Goal: Information Seeking & Learning: Learn about a topic

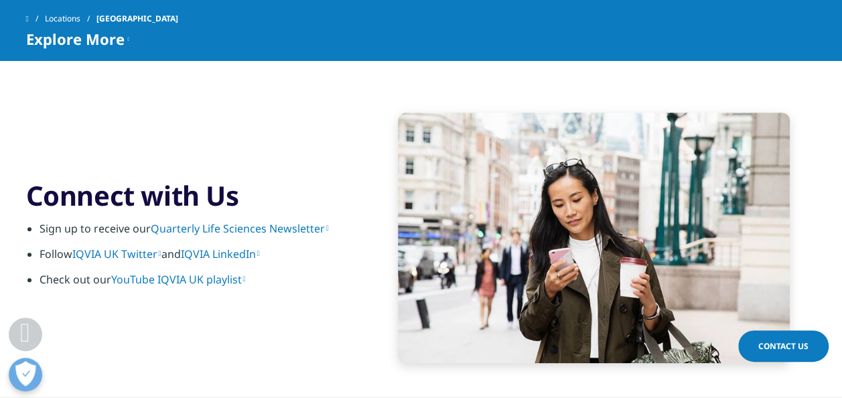
scroll to position [2734, 0]
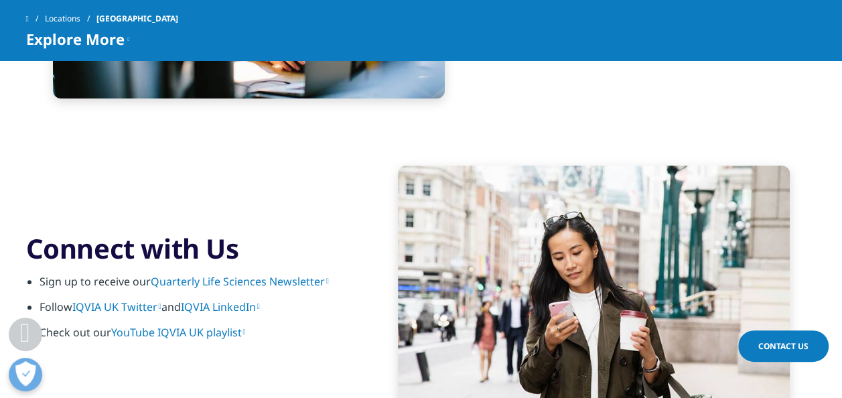
click at [239, 303] on link "IQVIA LinkedIn" at bounding box center [220, 306] width 79 height 15
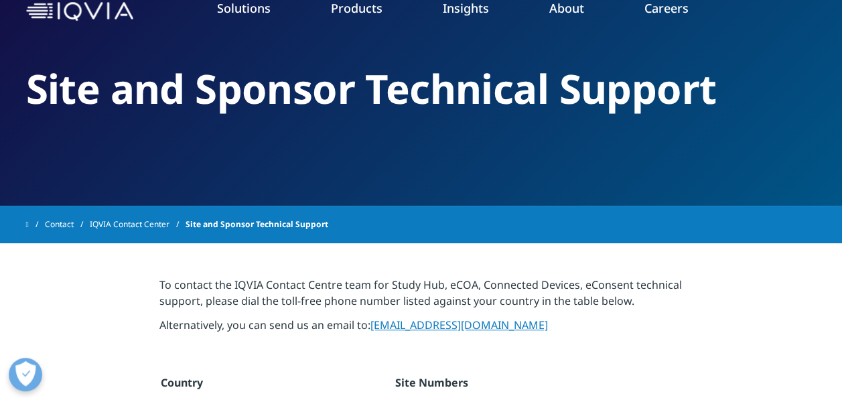
scroll to position [63, 0]
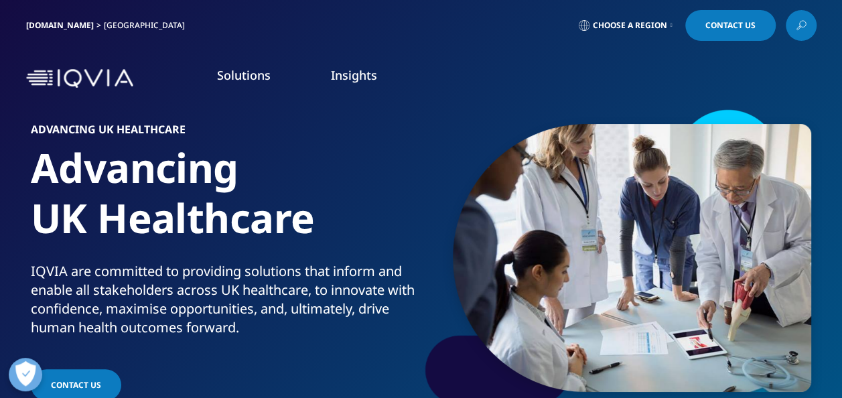
click at [659, 23] on span "Choose a Region" at bounding box center [630, 25] width 74 height 11
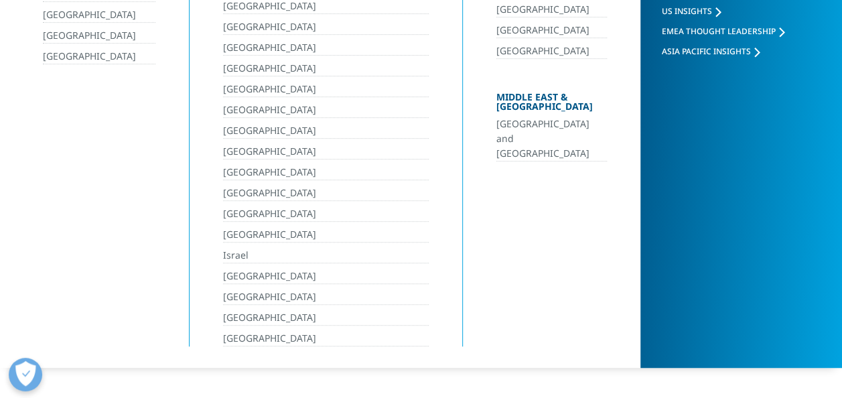
scroll to position [298, 0]
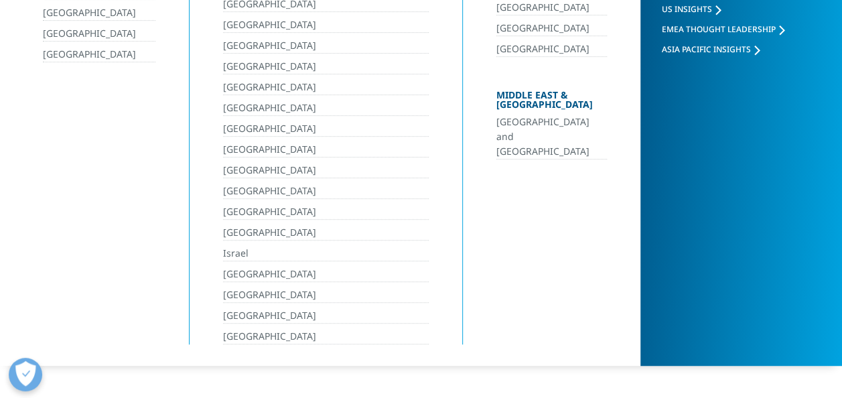
click at [267, 311] on link "[GEOGRAPHIC_DATA]" at bounding box center [326, 315] width 206 height 15
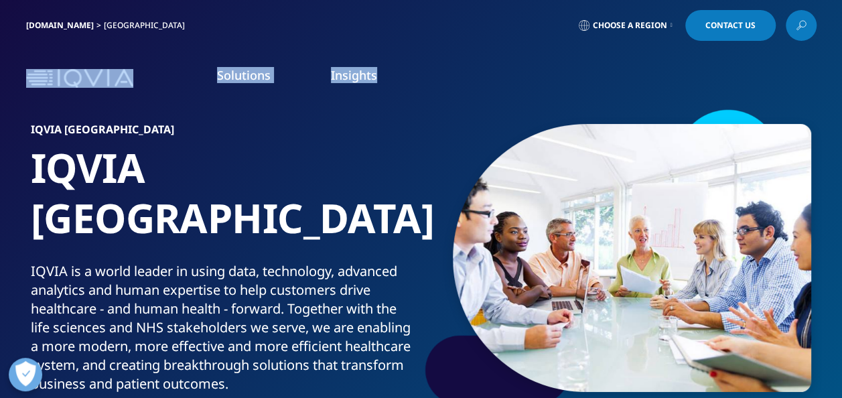
drag, startPoint x: 835, startPoint y: 15, endPoint x: 837, endPoint y: 63, distance: 48.3
click at [837, 63] on div "Clear Search Loading IQVIA.COM United Kingdom Choose a Region Contact Us" at bounding box center [421, 55] width 842 height 110
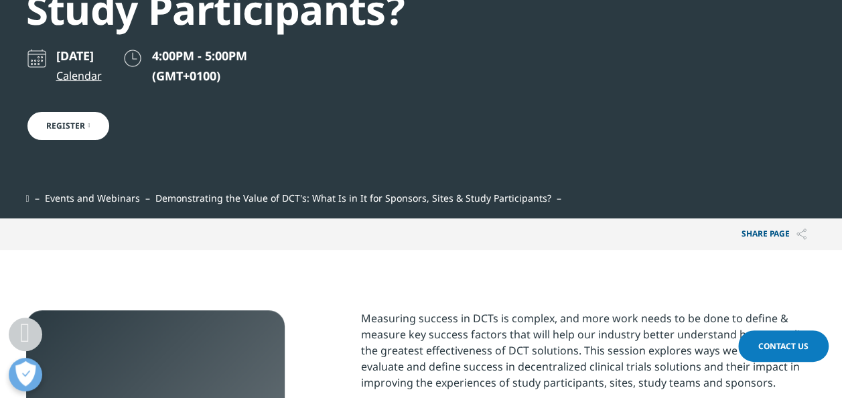
scroll to position [271, 0]
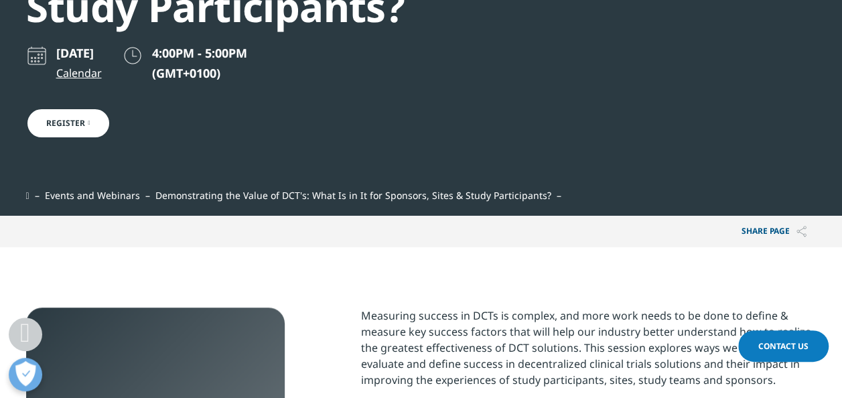
click at [86, 125] on link "Register" at bounding box center [68, 123] width 84 height 31
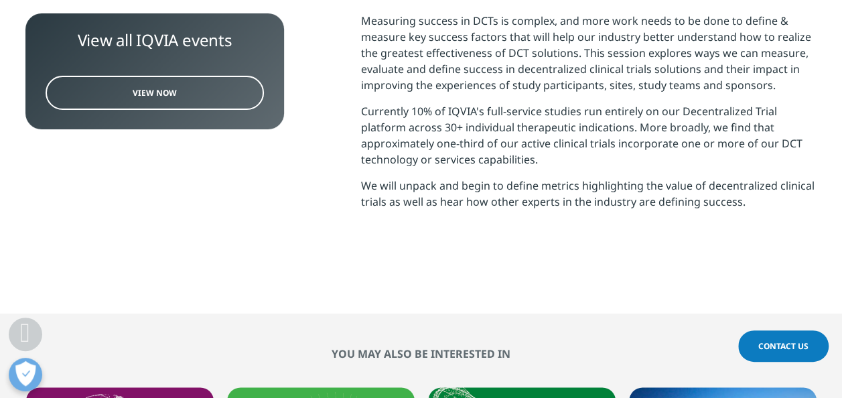
scroll to position [0, 0]
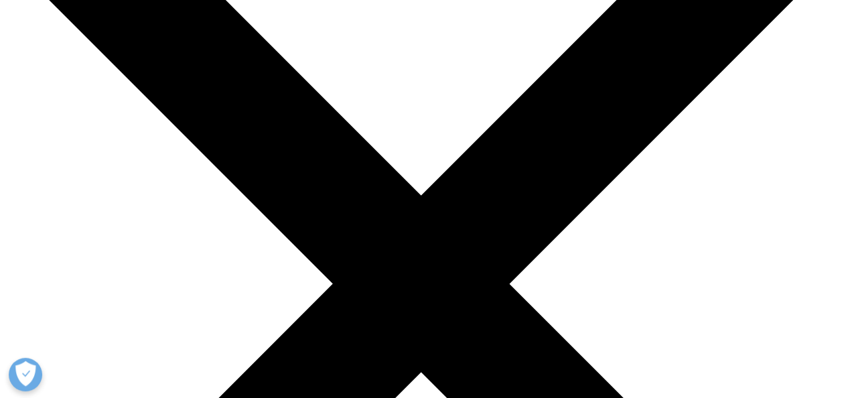
scroll to position [140, 0]
